Goal: Task Accomplishment & Management: Manage account settings

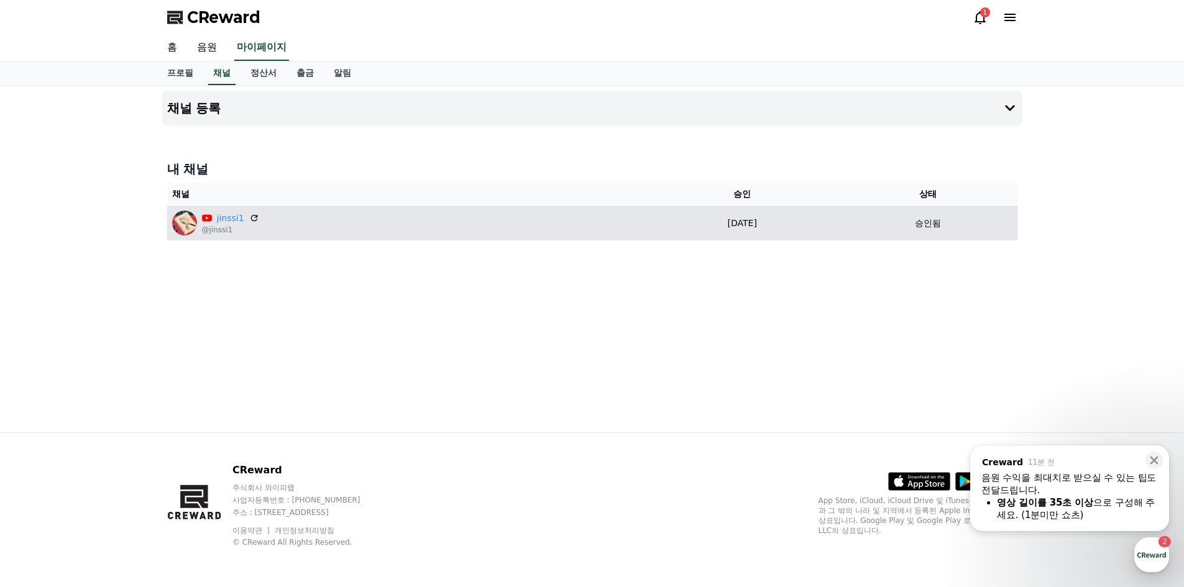
click at [735, 237] on td "[DATE] 08-13" at bounding box center [742, 223] width 194 height 35
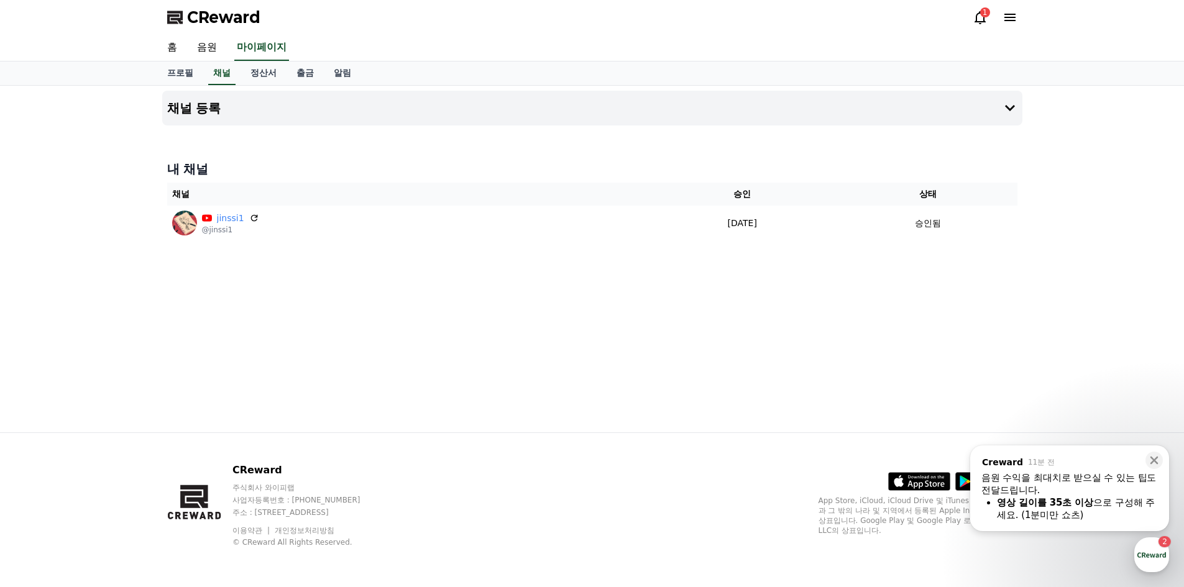
click at [1012, 19] on icon at bounding box center [1010, 17] width 15 height 15
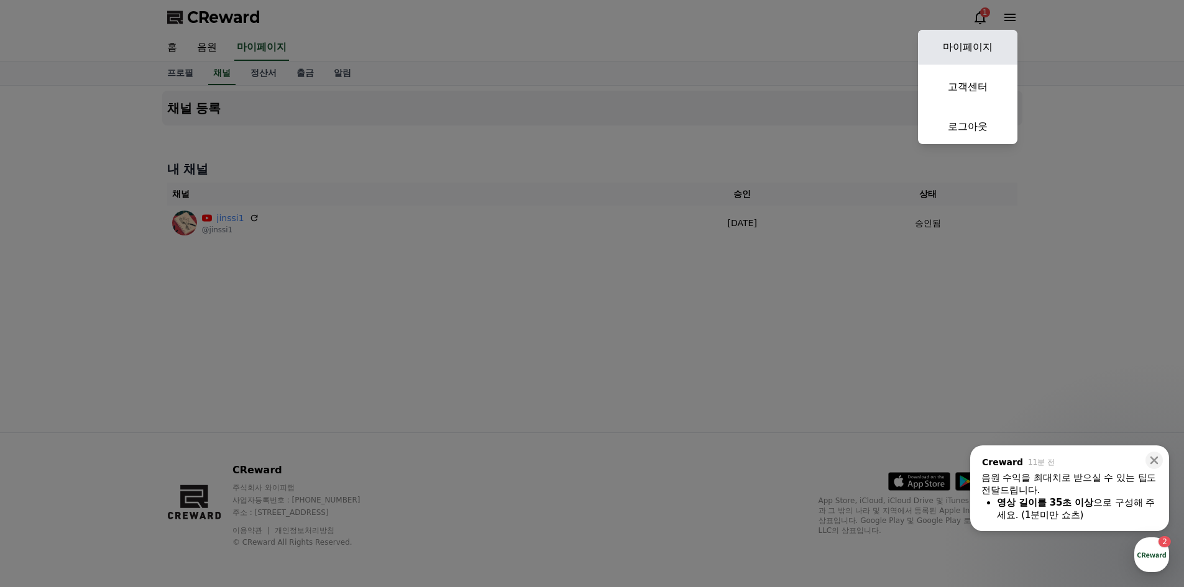
click at [986, 37] on link "마이페이지" at bounding box center [967, 47] width 99 height 35
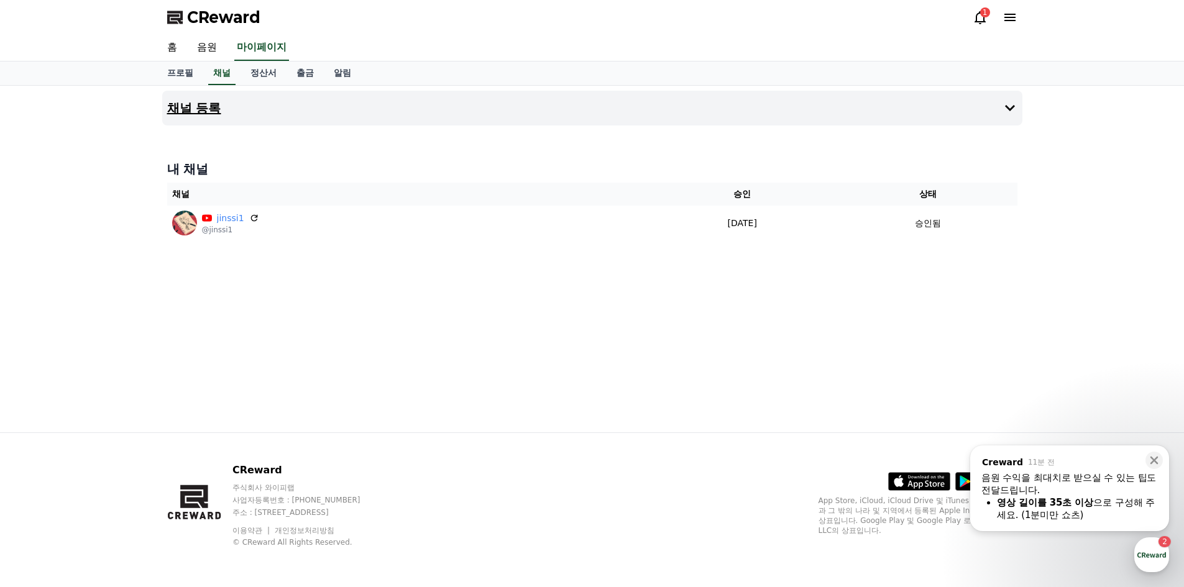
select select "**********"
